Goal: Task Accomplishment & Management: Manage account settings

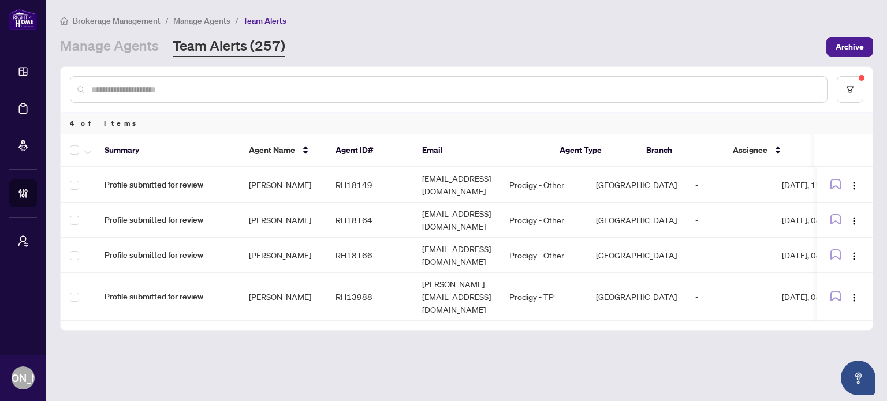
click at [355, 353] on main "Brokerage Management / Manage Agents / Team Alerts Manage Agents Team Alerts (2…" at bounding box center [466, 200] width 841 height 401
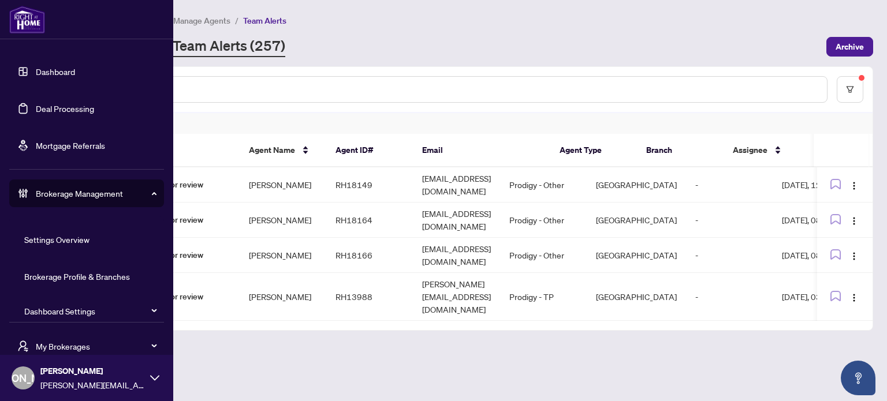
click at [46, 74] on link "Dashboard" at bounding box center [55, 71] width 39 height 10
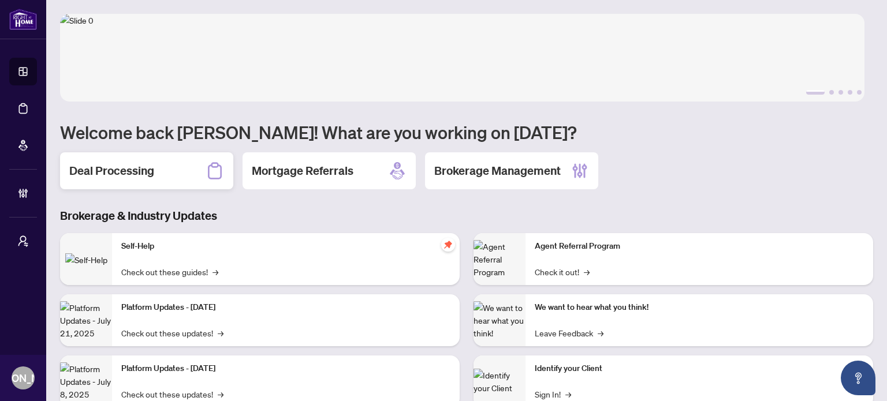
click at [111, 170] on h2 "Deal Processing" at bounding box center [111, 171] width 85 height 16
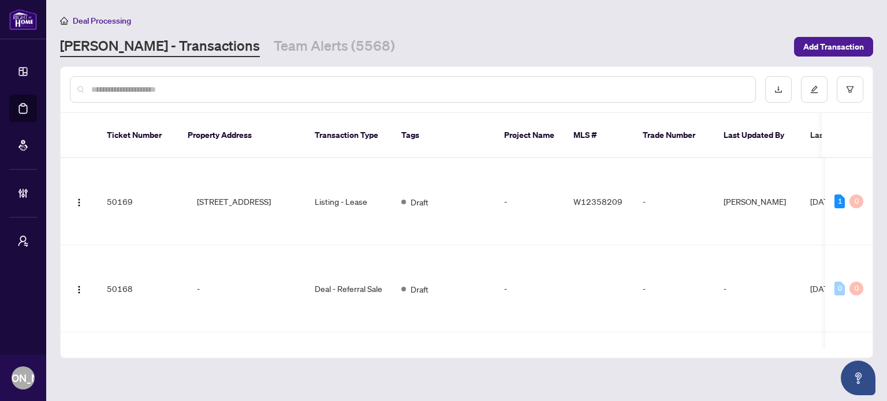
click at [319, 94] on input "text" at bounding box center [418, 89] width 655 height 13
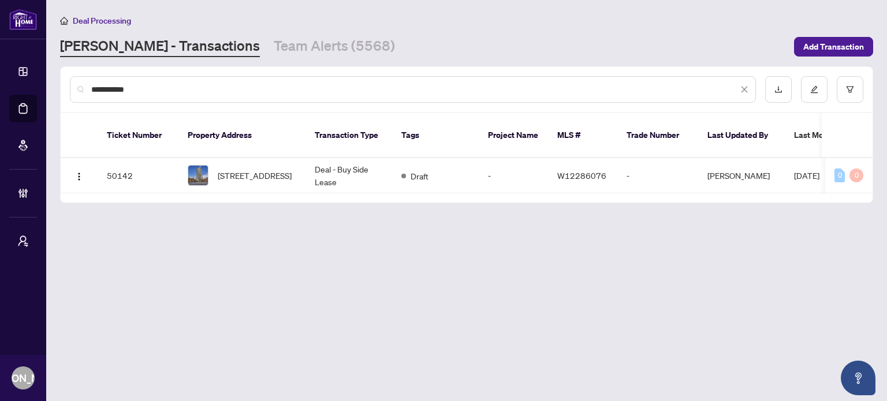
type input "**********"
click at [328, 162] on td "Deal - Buy Side Lease" at bounding box center [348, 175] width 87 height 35
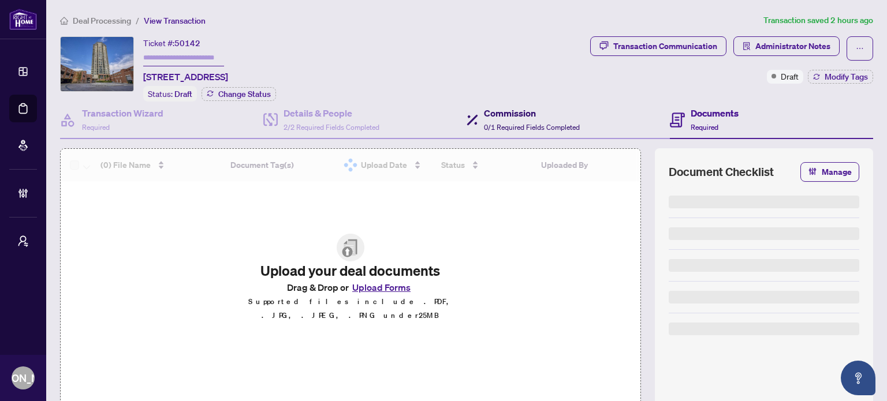
click at [566, 123] on span "0/1 Required Fields Completed" at bounding box center [532, 127] width 96 height 9
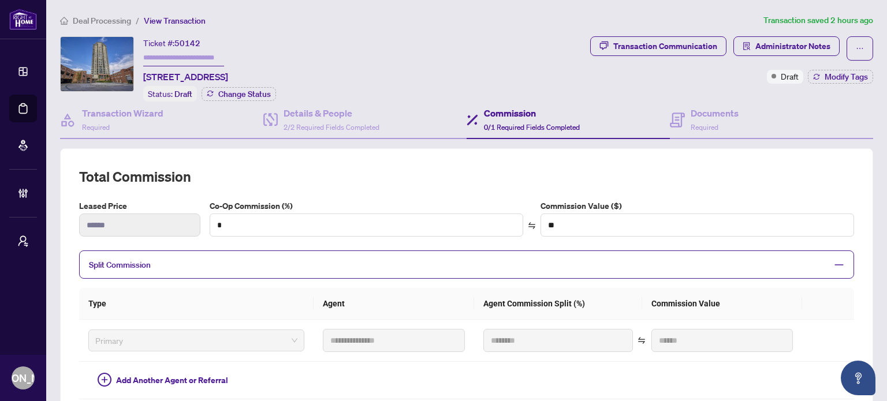
click at [510, 29] on div "**********" at bounding box center [466, 397] width 822 height 766
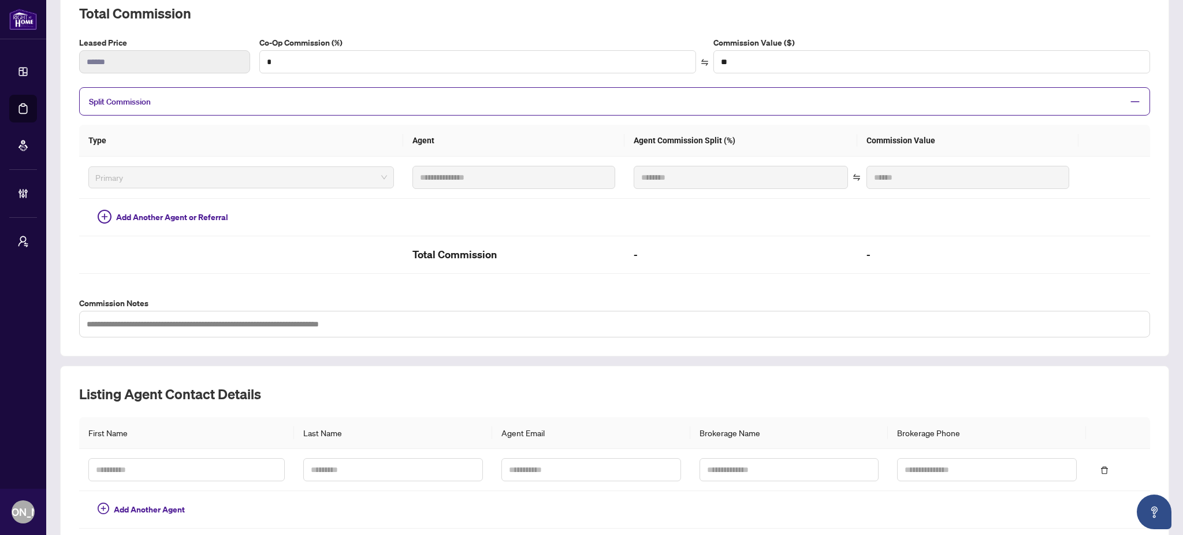
scroll to position [87, 0]
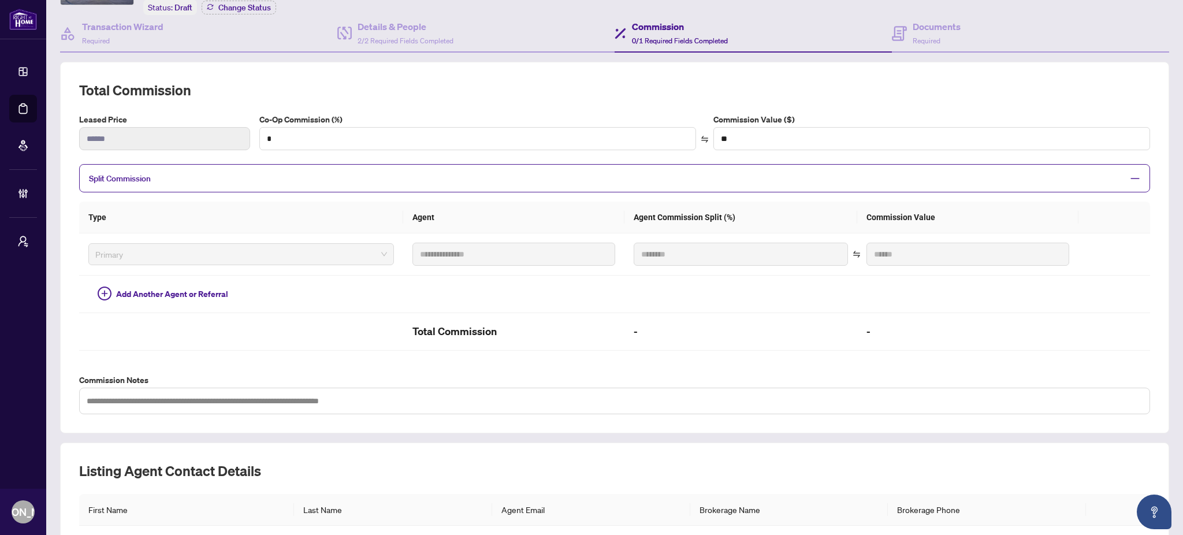
click at [886, 363] on div "**********" at bounding box center [614, 247] width 1071 height 333
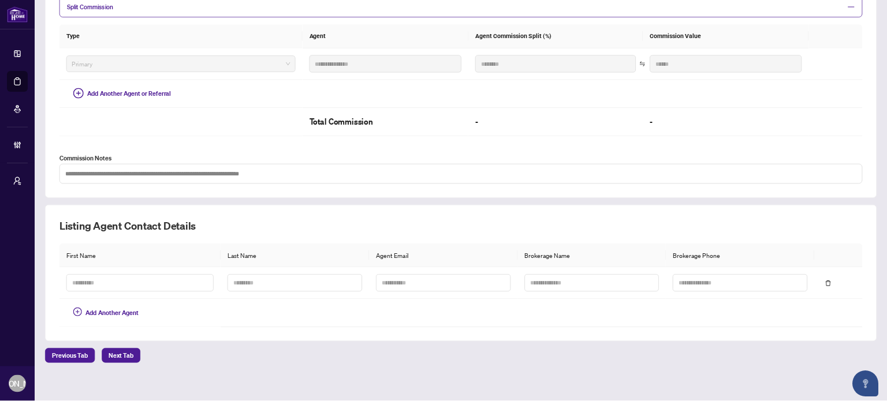
scroll to position [0, 0]
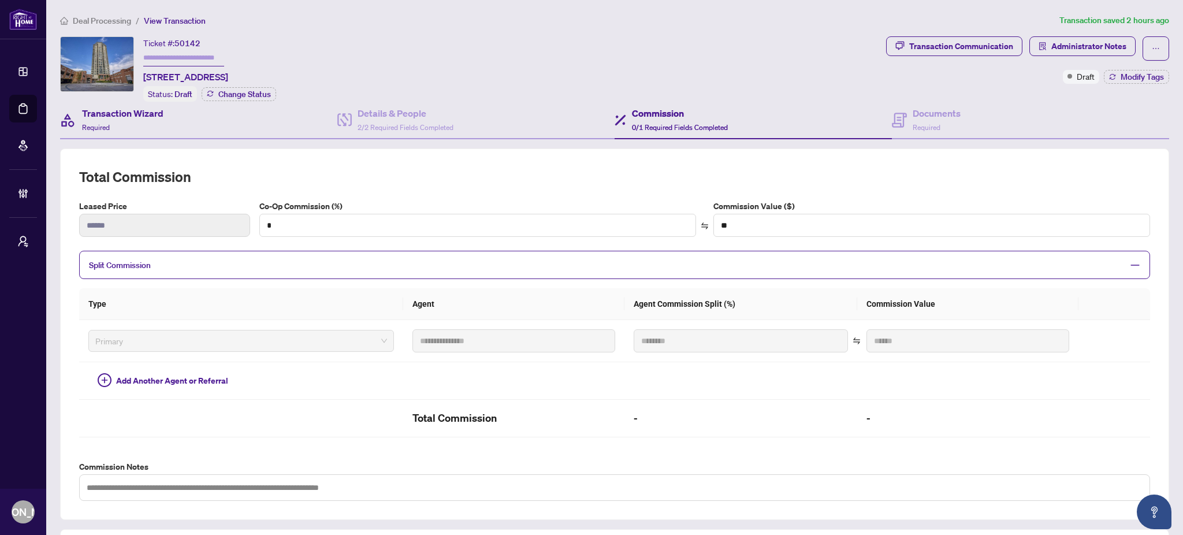
click at [173, 120] on div "Transaction Wizard Required" at bounding box center [198, 121] width 277 height 38
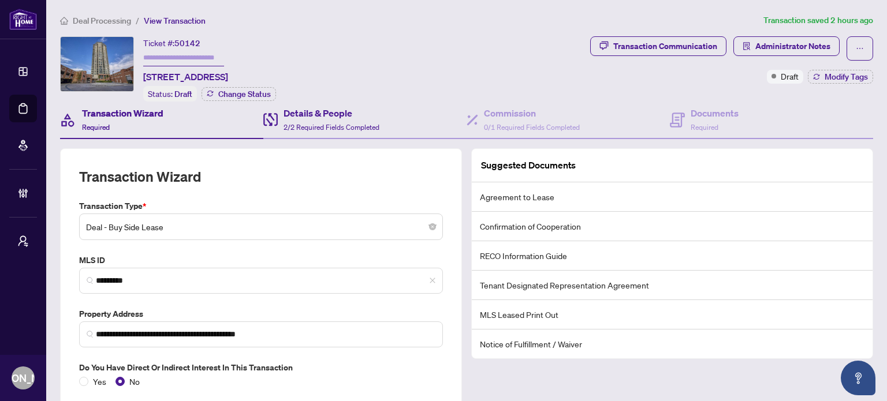
click at [398, 115] on div "Details & People 2/2 Required Fields Completed" at bounding box center [364, 121] width 203 height 38
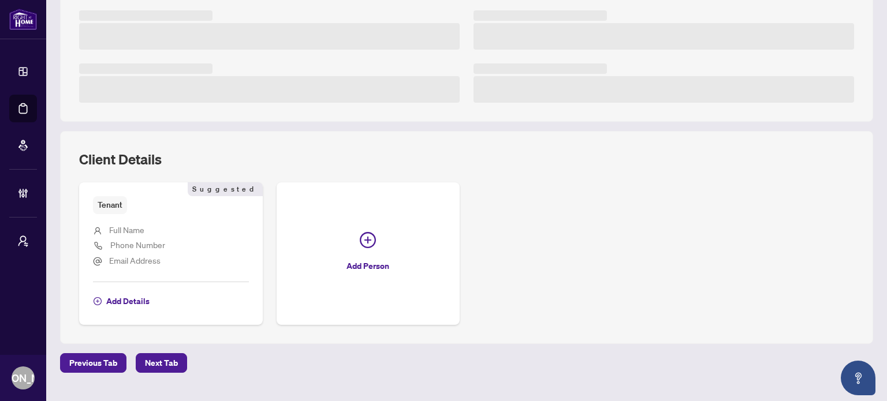
scroll to position [319, 0]
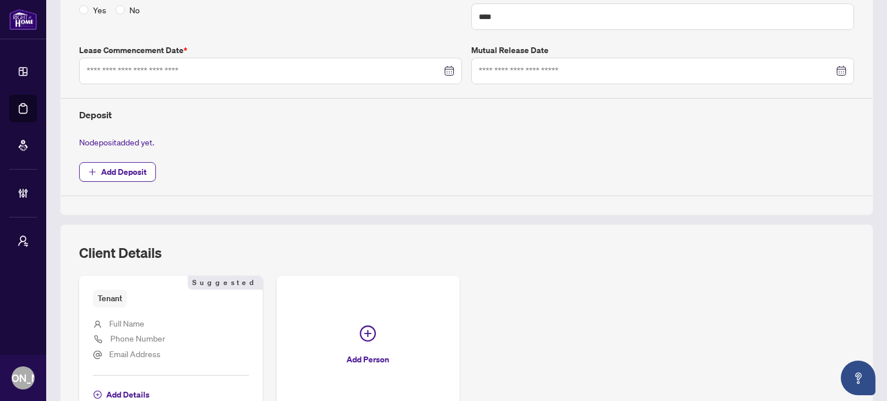
type input "**********"
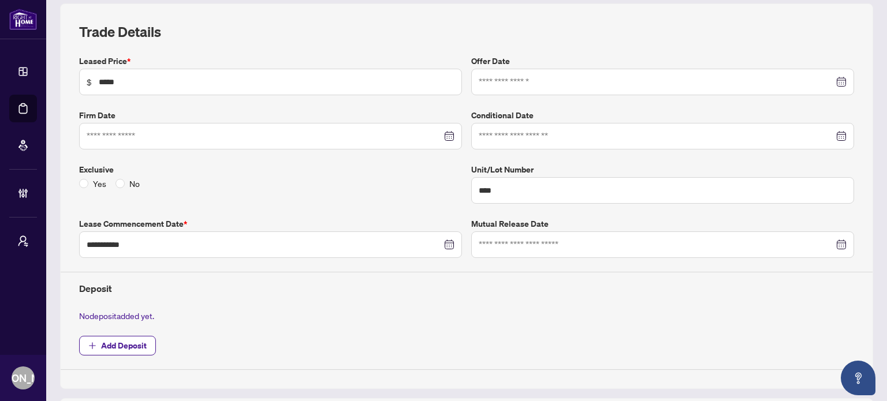
scroll to position [0, 0]
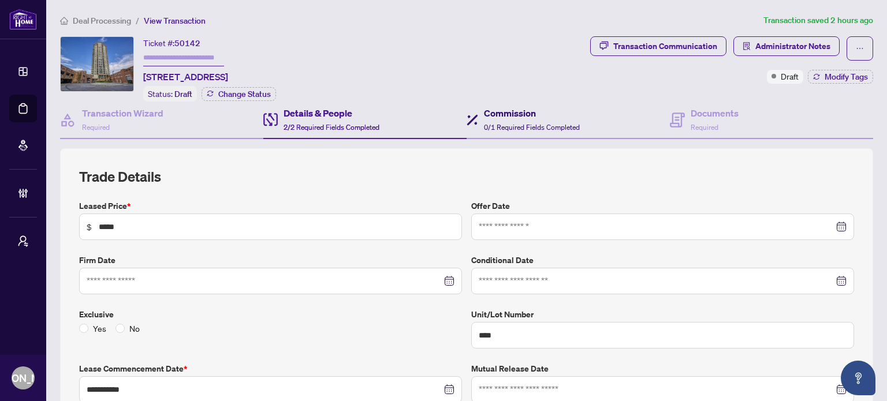
click at [499, 113] on h4 "Commission" at bounding box center [532, 113] width 96 height 14
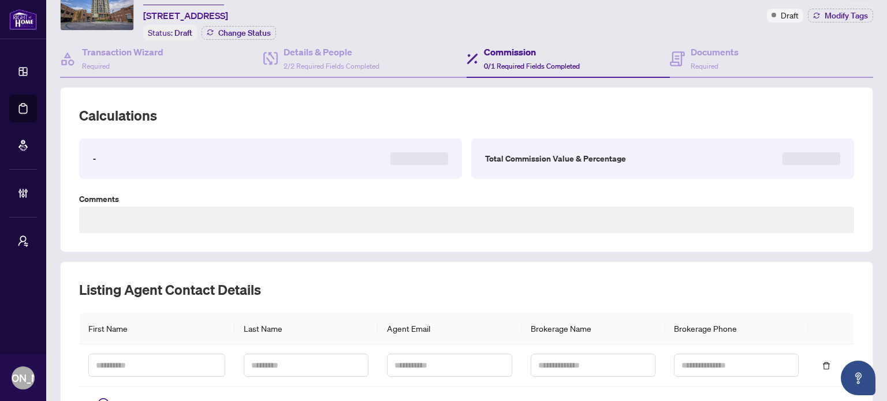
scroll to position [58, 0]
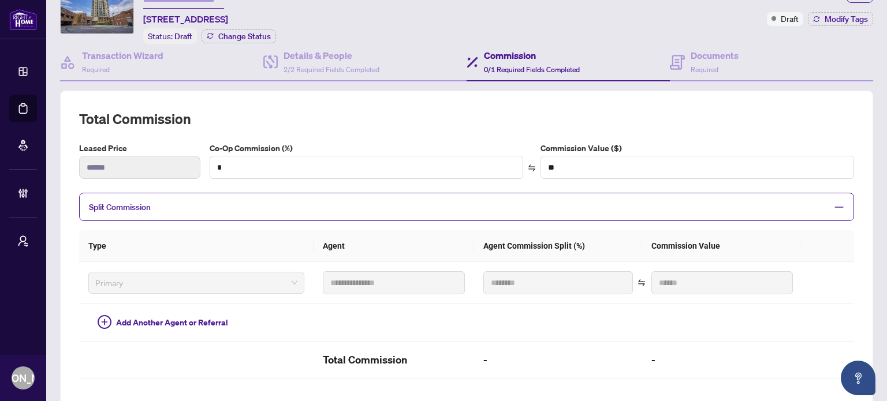
click at [357, 195] on div "Split Commission" at bounding box center [466, 207] width 775 height 28
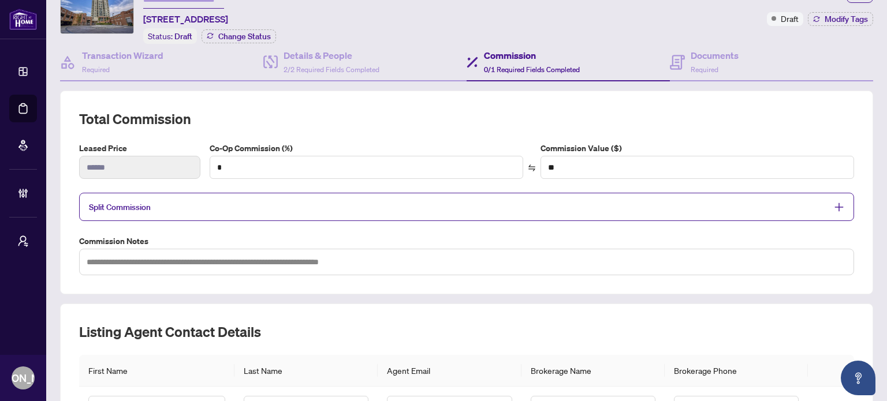
click at [357, 202] on span "Split Commission" at bounding box center [458, 206] width 738 height 13
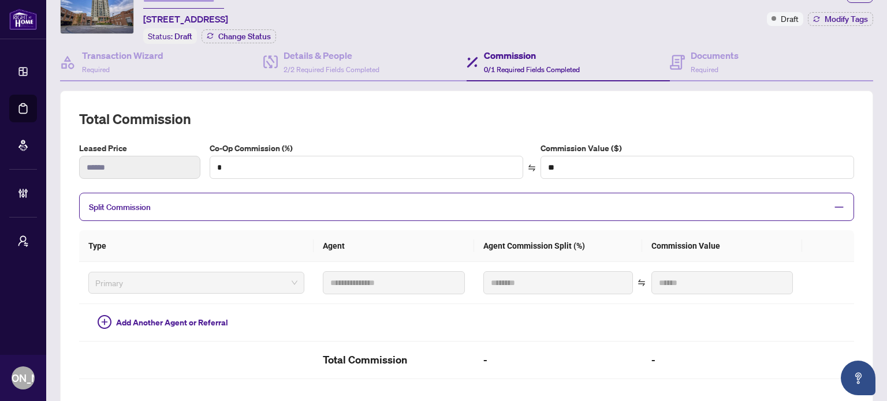
click at [650, 13] on div "Transaction Communication Administrator Notes Draft Modify Tags" at bounding box center [731, 2] width 283 height 47
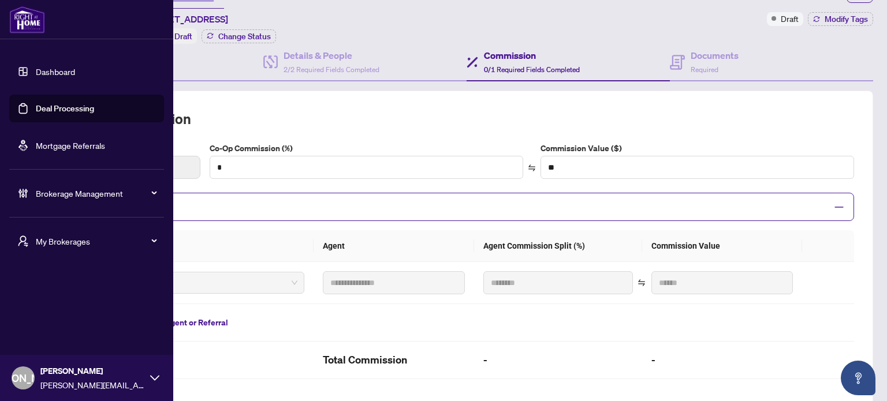
drag, startPoint x: 32, startPoint y: 73, endPoint x: 105, endPoint y: 98, distance: 76.3
click at [36, 73] on link "Dashboard" at bounding box center [55, 71] width 39 height 10
